Goal: Information Seeking & Learning: Understand process/instructions

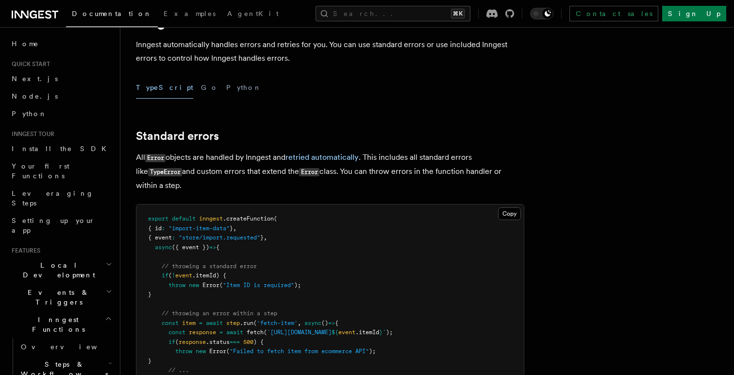
scroll to position [293, 0]
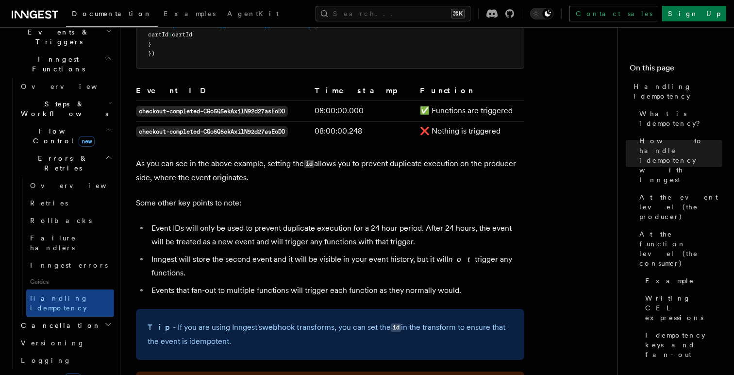
scroll to position [671, 0]
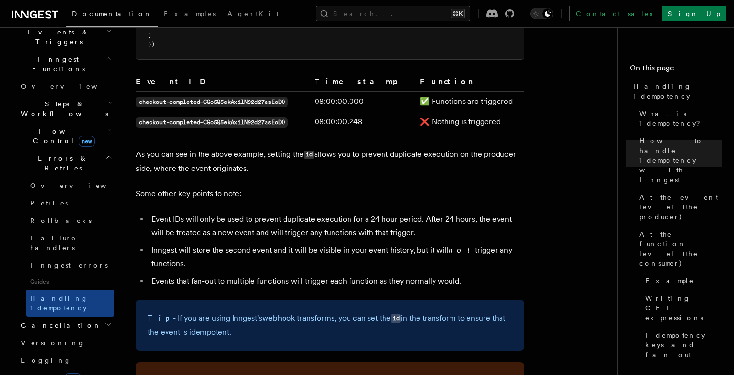
click at [339, 223] on li "Event IDs will only be used to prevent duplicate execution for a 24 hour period…" at bounding box center [337, 225] width 376 height 27
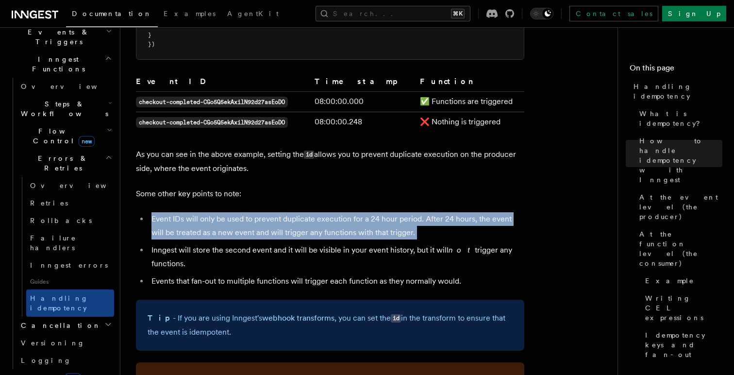
click at [339, 223] on li "Event IDs will only be used to prevent duplicate execution for a 24 hour period…" at bounding box center [337, 225] width 376 height 27
click at [309, 243] on li "Inngest will store the second event and it will be visible in your event histor…" at bounding box center [337, 256] width 376 height 27
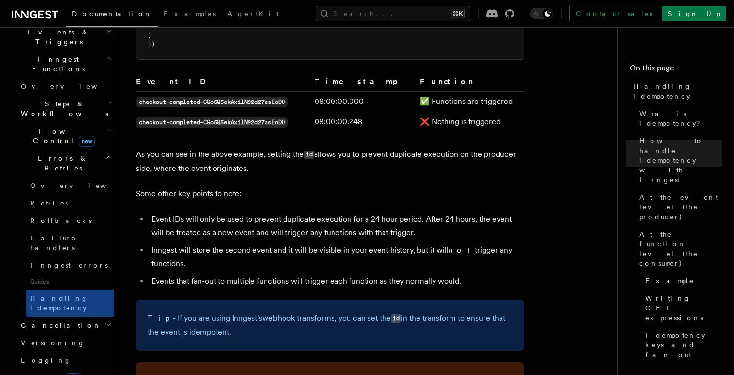
click at [309, 243] on li "Inngest will store the second event and it will be visible in your event histor…" at bounding box center [337, 256] width 376 height 27
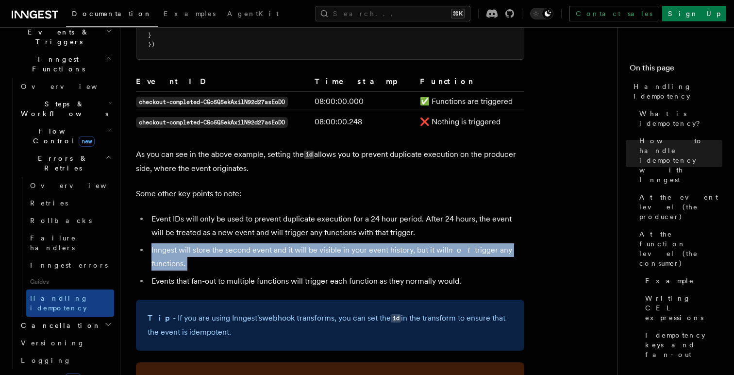
click at [273, 243] on li "Inngest will store the second event and it will be visible in your event histor…" at bounding box center [337, 256] width 376 height 27
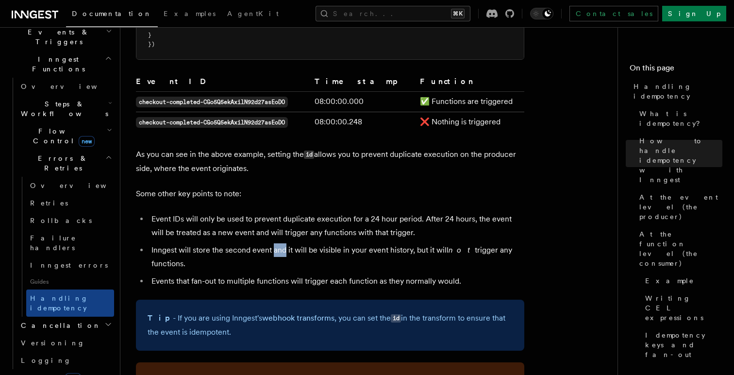
click at [273, 243] on li "Inngest will store the second event and it will be visible in your event histor…" at bounding box center [337, 256] width 376 height 27
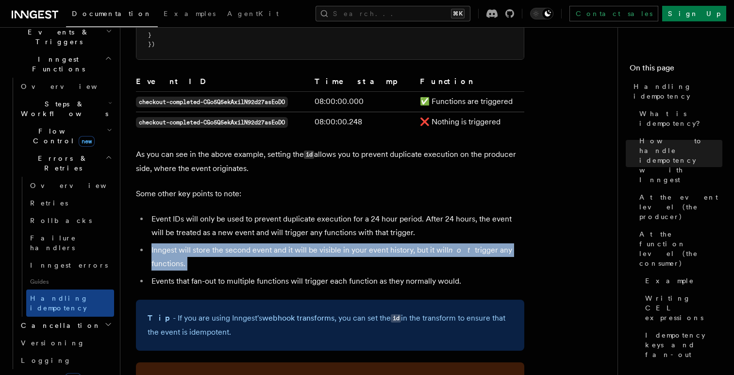
click at [273, 243] on li "Inngest will store the second event and it will be visible in your event histor…" at bounding box center [337, 256] width 376 height 27
click at [260, 243] on li "Inngest will store the second event and it will be visible in your event histor…" at bounding box center [337, 256] width 376 height 27
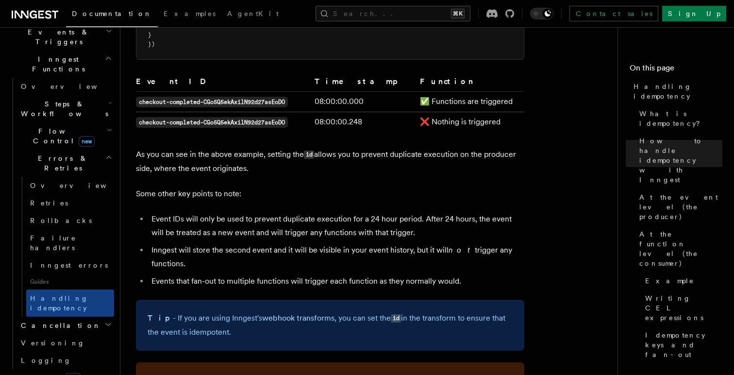
click at [260, 243] on li "Inngest will store the second event and it will be visible in your event histor…" at bounding box center [337, 256] width 376 height 27
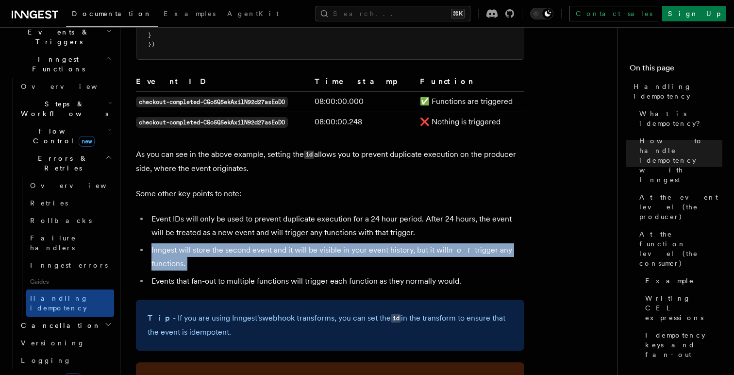
click at [260, 243] on li "Inngest will store the second event and it will be visible in your event histor…" at bounding box center [337, 256] width 376 height 27
click at [254, 274] on li "Events that fan-out to multiple functions will trigger each function as they no…" at bounding box center [337, 281] width 376 height 14
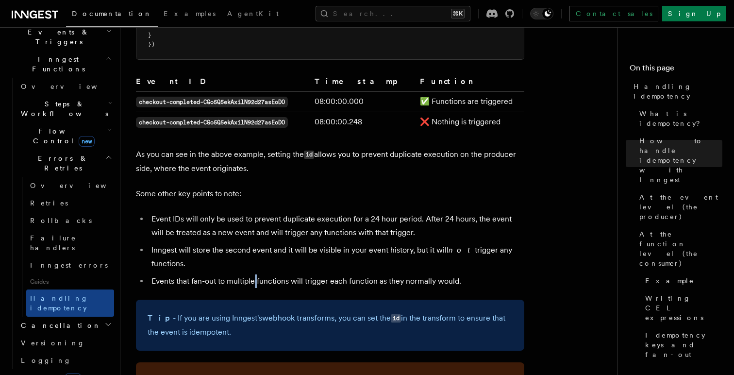
click at [254, 274] on li "Events that fan-out to multiple functions will trigger each function as they no…" at bounding box center [337, 281] width 376 height 14
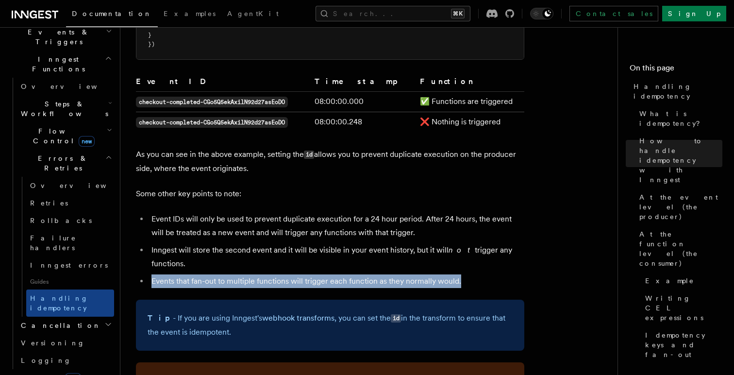
click at [254, 274] on li "Events that fan-out to multiple functions will trigger each function as they no…" at bounding box center [337, 281] width 376 height 14
click at [253, 274] on li "Events that fan-out to multiple functions will trigger each function as they no…" at bounding box center [337, 281] width 376 height 14
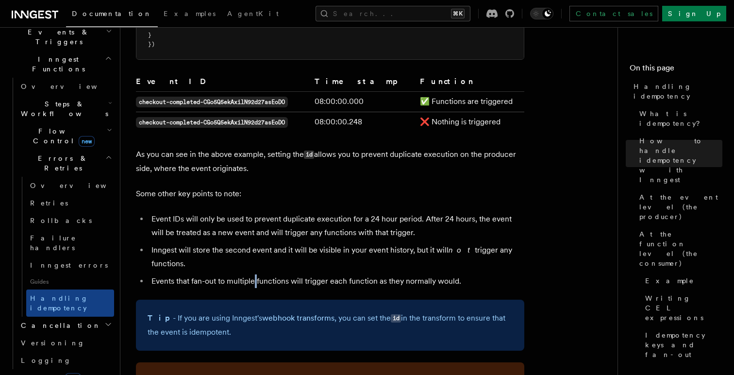
click at [253, 274] on li "Events that fan-out to multiple functions will trigger each function as they no…" at bounding box center [337, 281] width 376 height 14
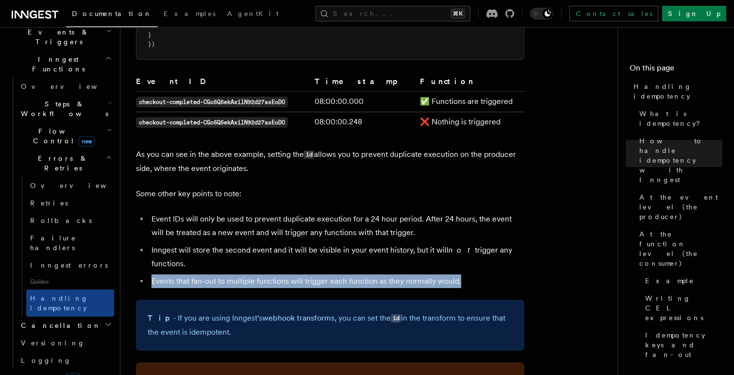
click at [253, 274] on li "Events that fan-out to multiple functions will trigger each function as they no…" at bounding box center [337, 281] width 376 height 14
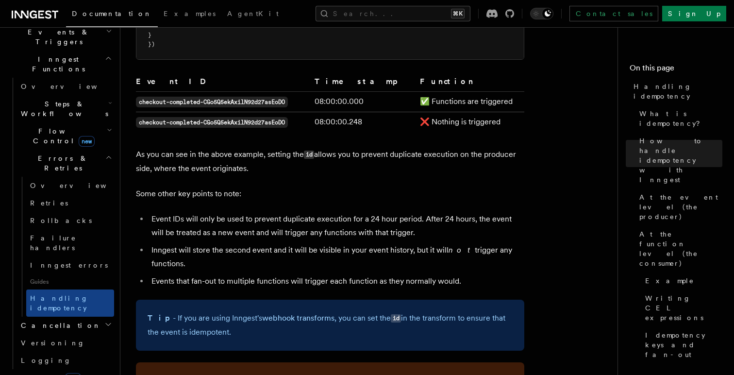
click at [239, 213] on li "Event IDs will only be used to prevent duplicate execution for a 24 hour period…" at bounding box center [337, 225] width 376 height 27
click at [230, 212] on li "Event IDs will only be used to prevent duplicate execution for a 24 hour period…" at bounding box center [337, 225] width 376 height 27
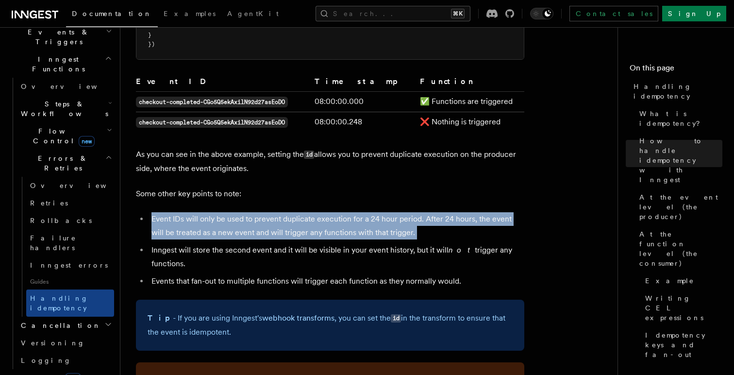
click at [230, 212] on li "Event IDs will only be used to prevent duplicate execution for a 24 hour period…" at bounding box center [337, 225] width 376 height 27
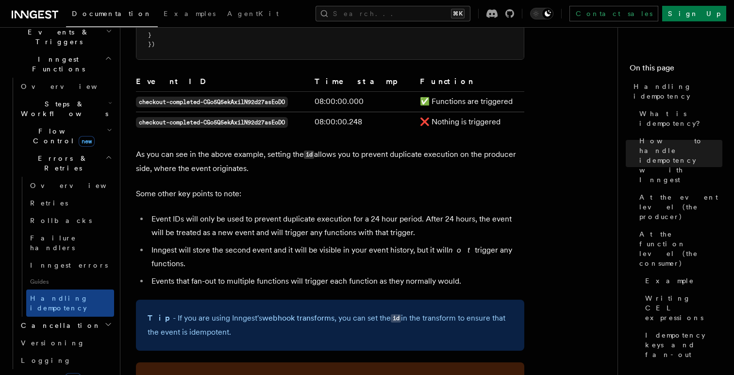
click at [230, 212] on li "Event IDs will only be used to prevent duplicate execution for a 24 hour period…" at bounding box center [337, 225] width 376 height 27
